Goal: Find specific page/section: Find specific page/section

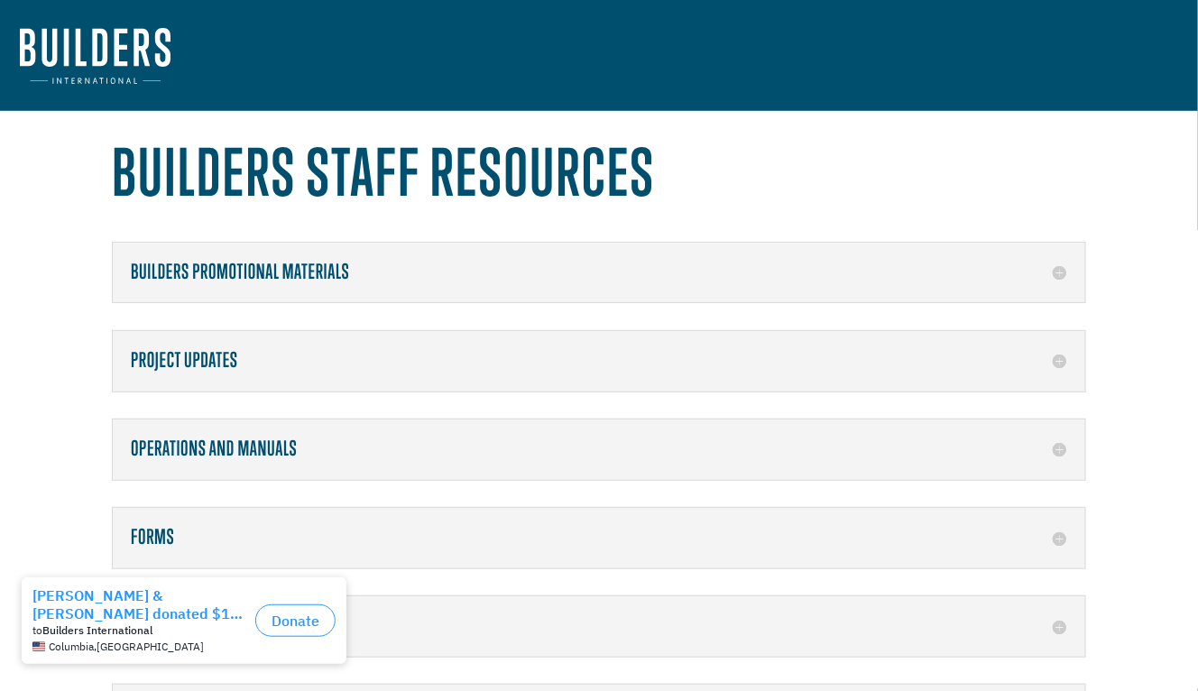
drag, startPoint x: 365, startPoint y: 553, endPoint x: 385, endPoint y: 551, distance: 19.9
click at [367, 553] on div "Forms Project Funds Disbursement Request Video Request Form" at bounding box center [599, 537] width 974 height 61
click at [1064, 531] on h5 "Forms" at bounding box center [599, 537] width 936 height 23
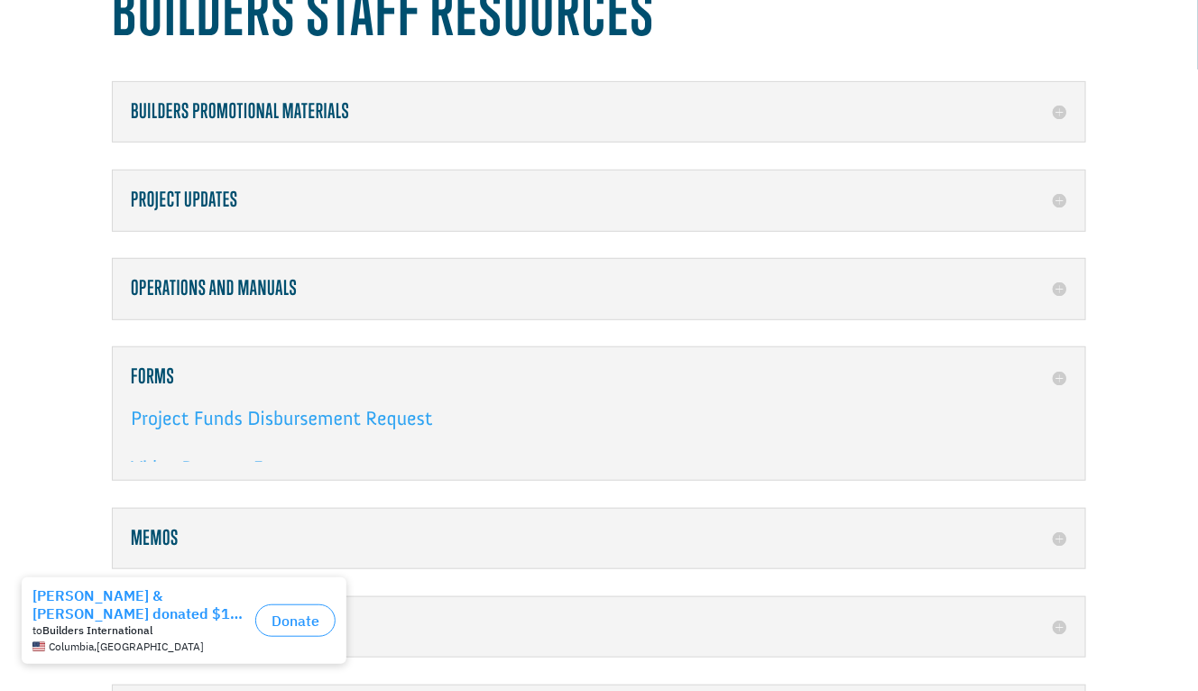
scroll to position [360, 0]
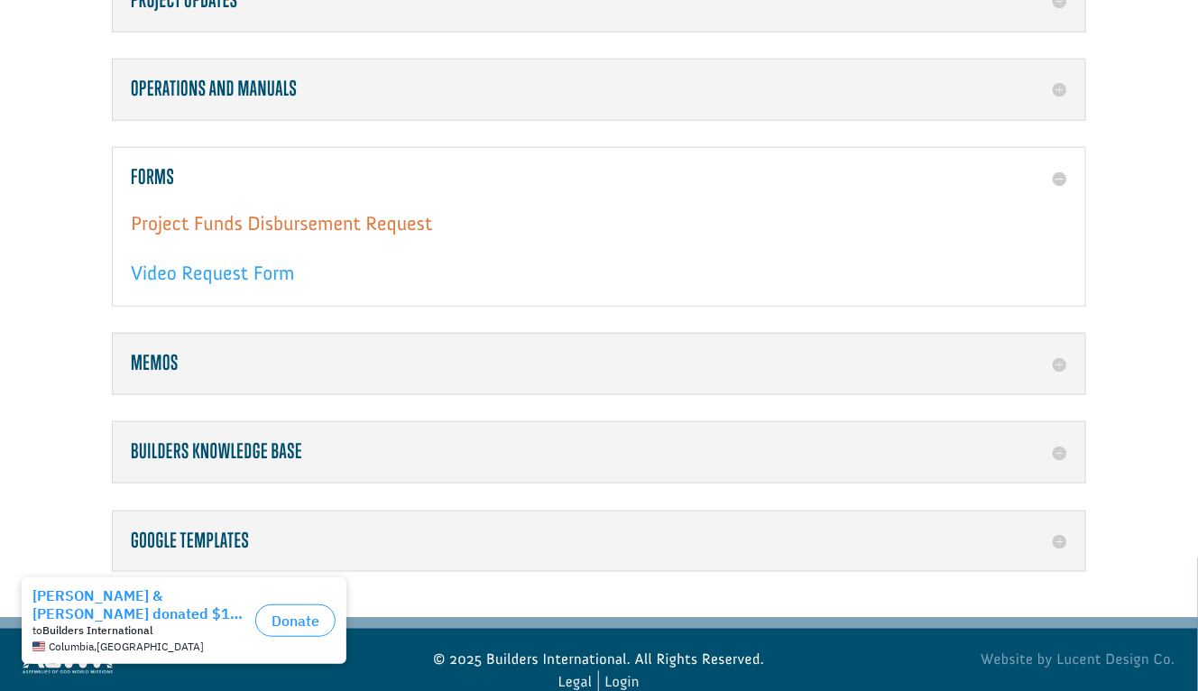
click at [331, 211] on link "Project Funds Disbursement Request" at bounding box center [281, 227] width 301 height 33
